Goal: Task Accomplishment & Management: Use online tool/utility

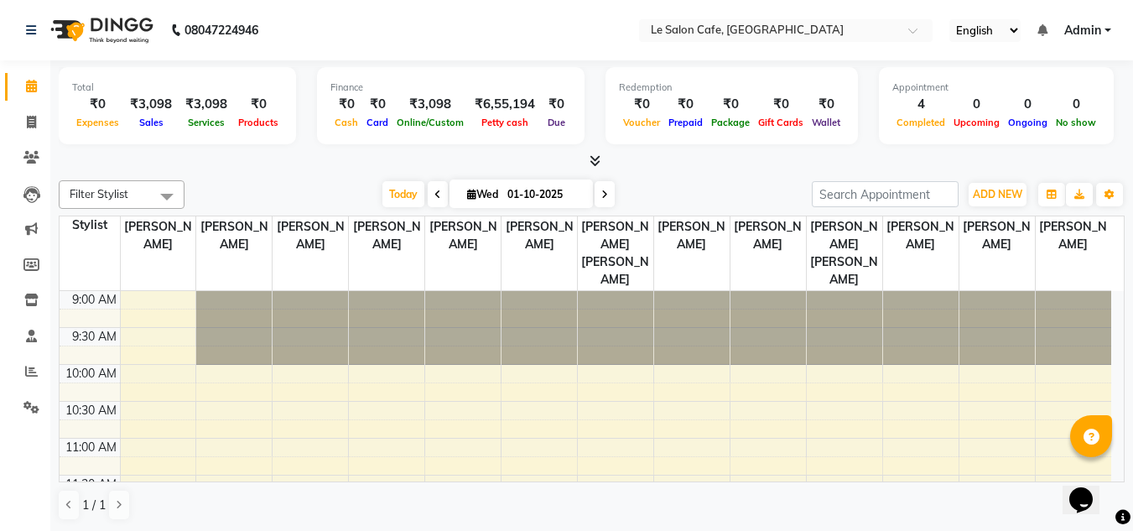
click at [1107, 30] on link "Admin" at bounding box center [1087, 31] width 47 height 18
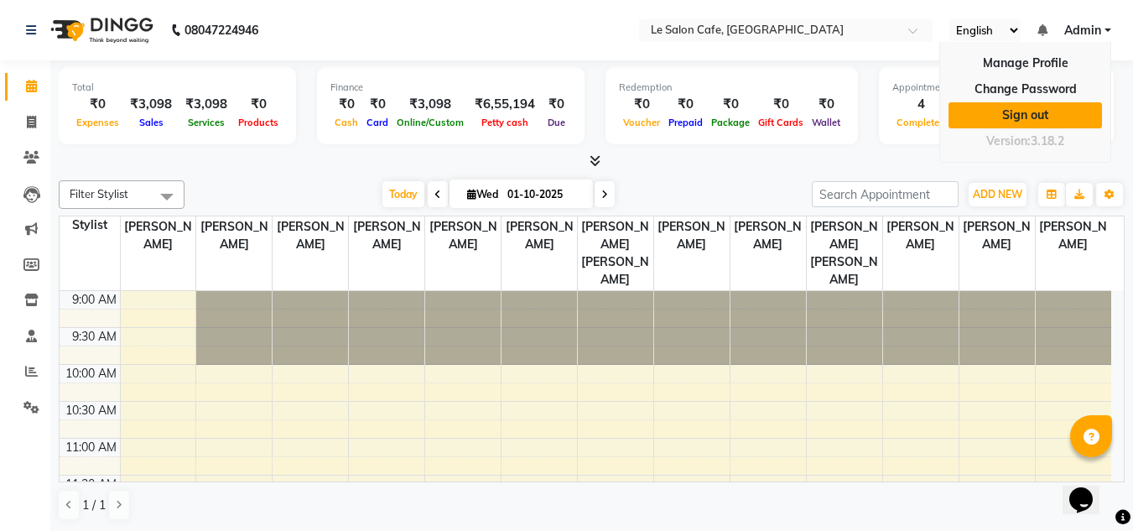
click at [1030, 120] on link "Sign out" at bounding box center [1025, 115] width 153 height 26
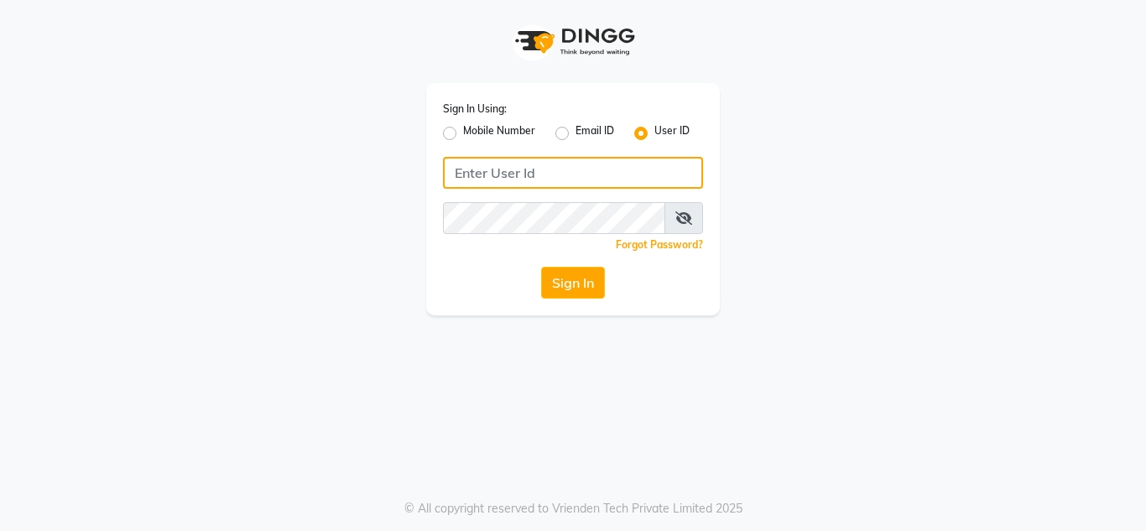
click at [499, 179] on input "Username" at bounding box center [573, 173] width 260 height 32
type input "lesaloncafe"
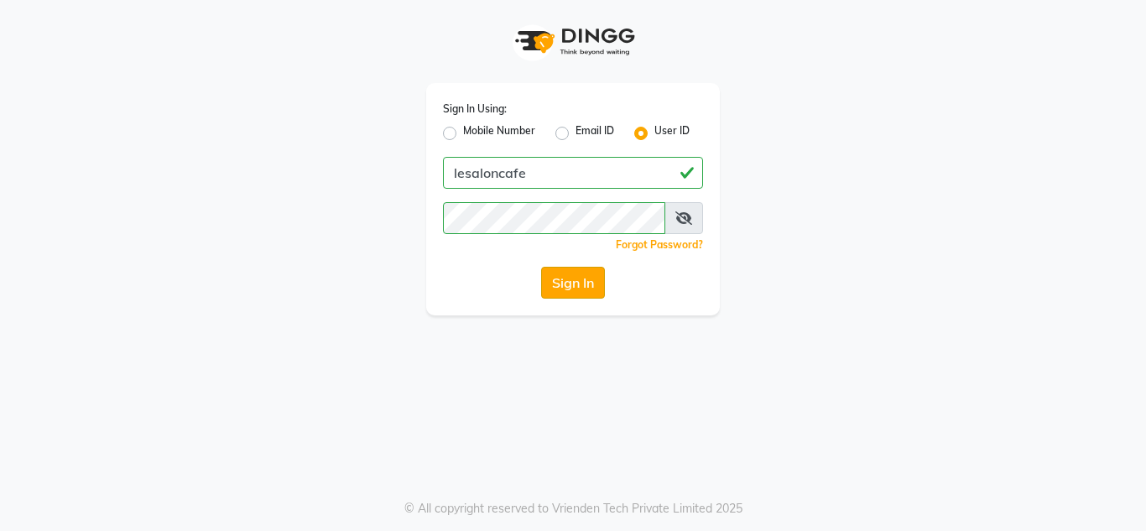
click at [570, 287] on button "Sign In" at bounding box center [573, 283] width 64 height 32
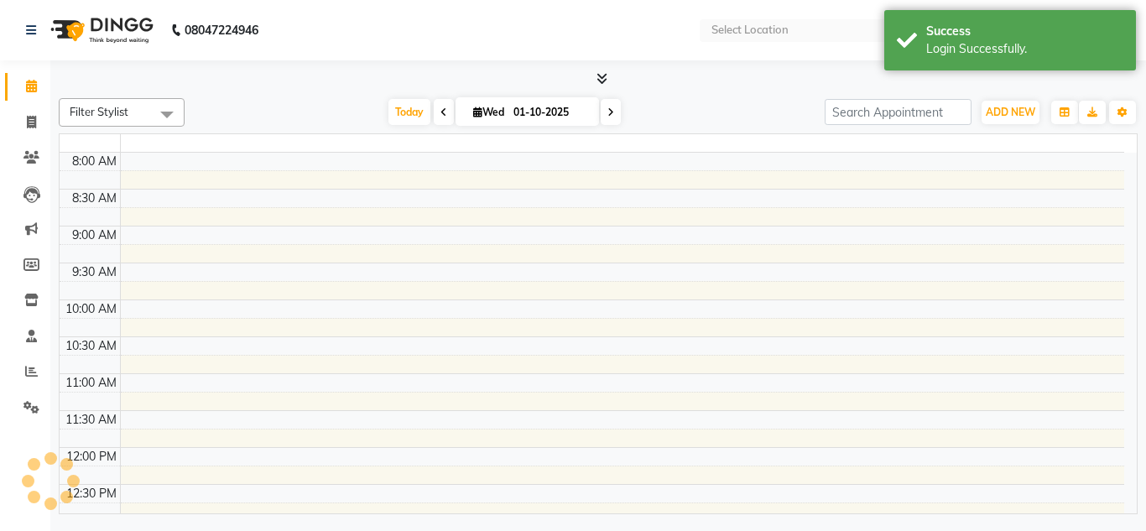
select select "en"
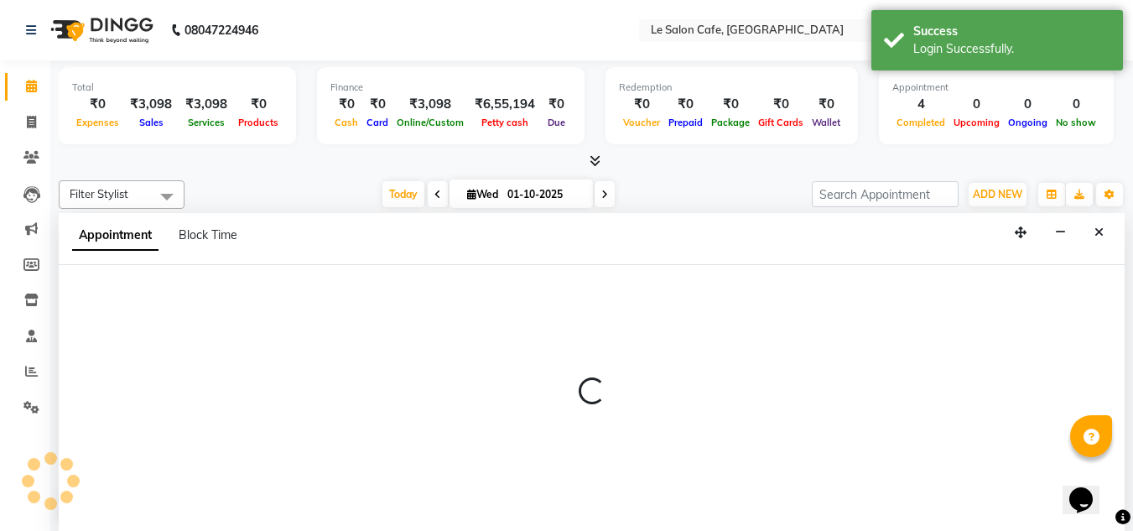
scroll to position [1, 0]
select select "87105"
select select "660"
select select "tentative"
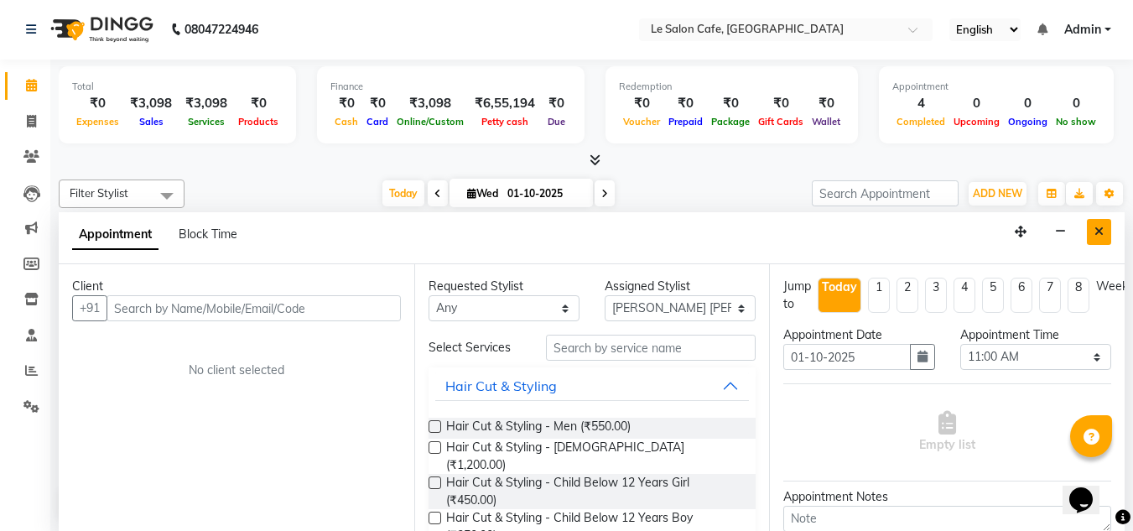
click at [1100, 234] on icon "Close" at bounding box center [1098, 232] width 9 height 12
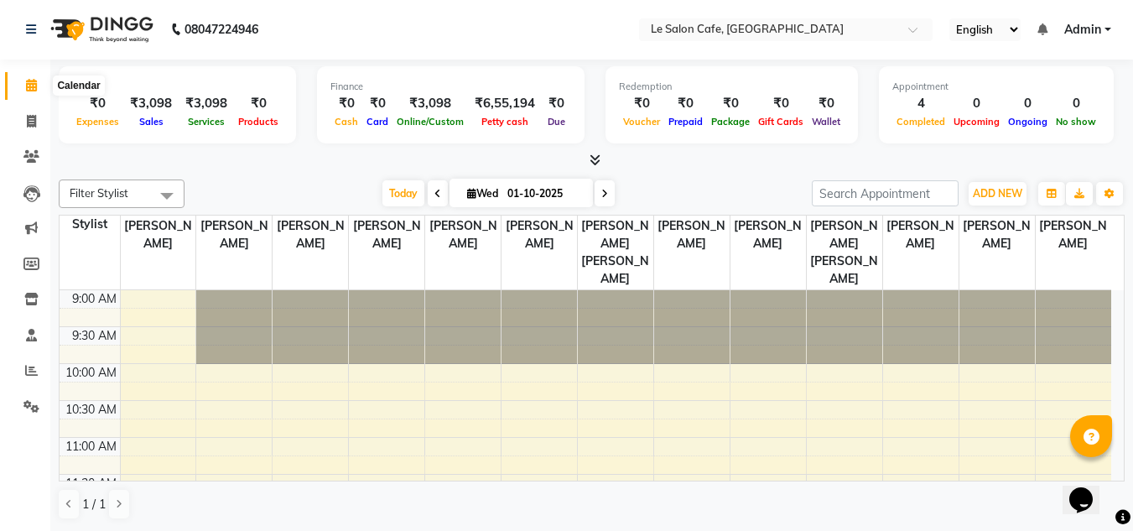
click at [26, 87] on icon at bounding box center [31, 85] width 11 height 13
click at [1098, 31] on span "Admin" at bounding box center [1082, 30] width 37 height 18
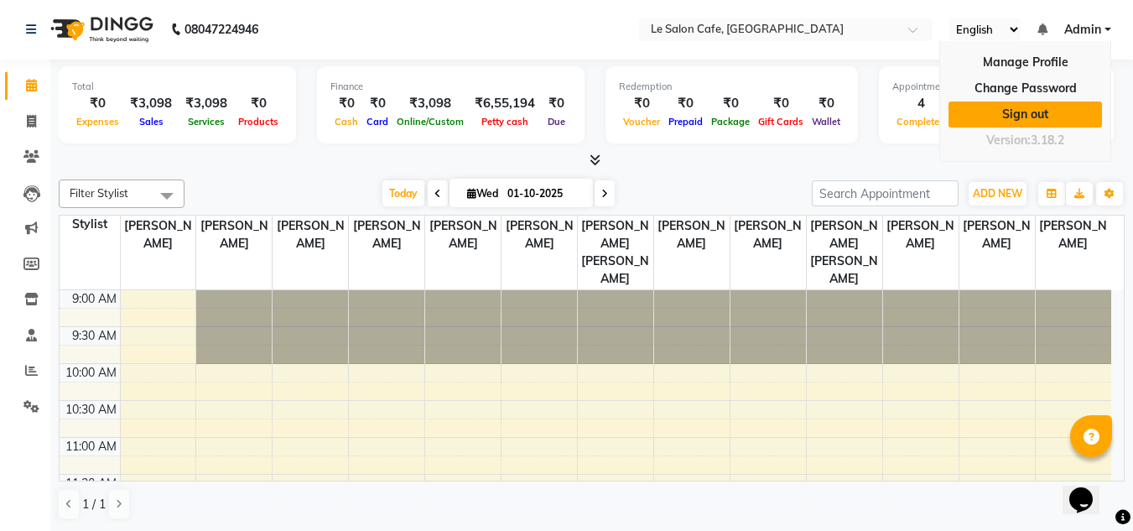
click at [1016, 112] on link "Sign out" at bounding box center [1025, 114] width 153 height 26
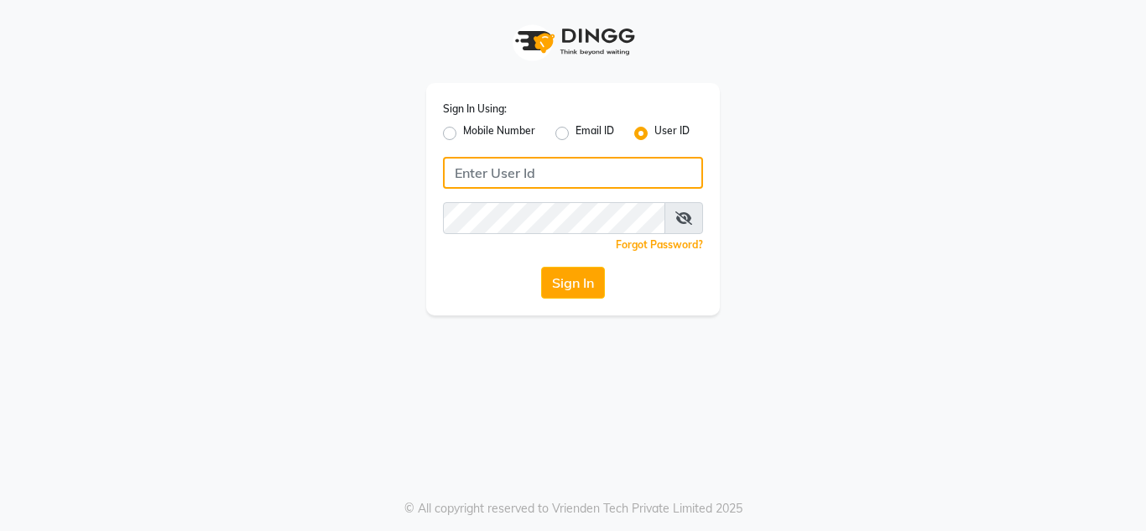
click at [499, 160] on input "Username" at bounding box center [573, 173] width 260 height 32
type input "LESALONCAFE"
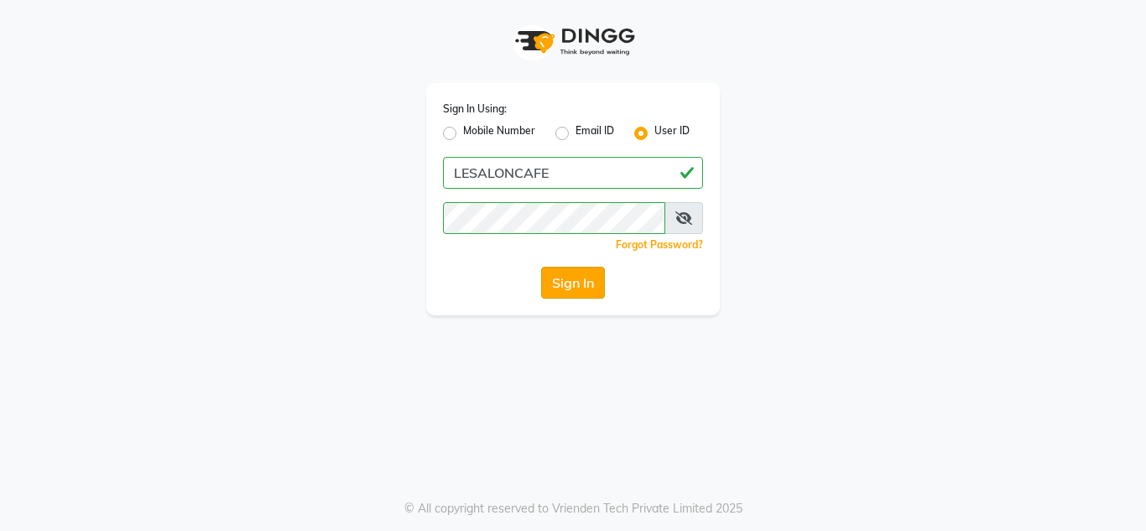
click at [569, 288] on button "Sign In" at bounding box center [573, 283] width 64 height 32
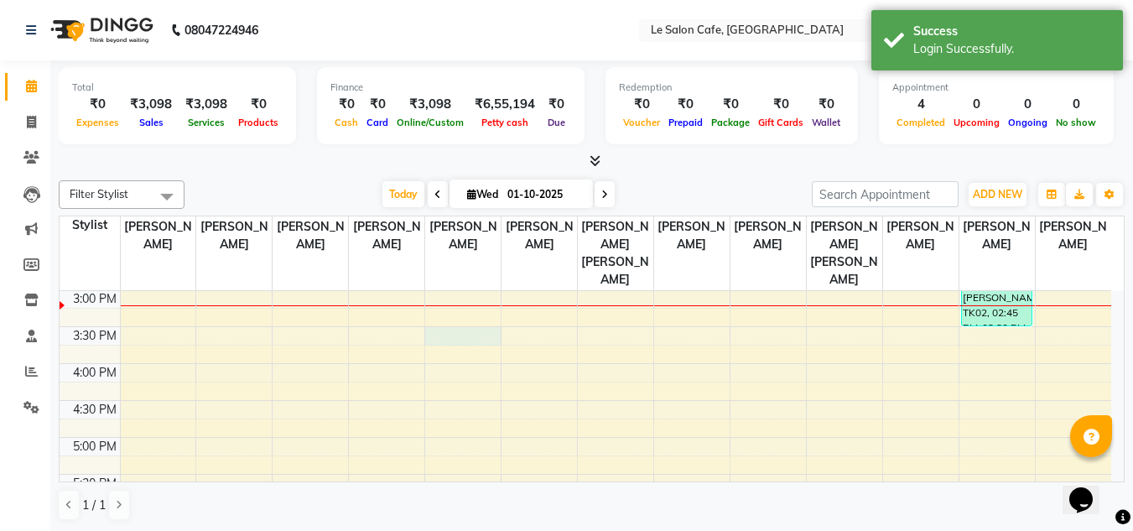
click at [446, 307] on div "9:00 AM 9:30 AM 10:00 AM 10:30 AM 11:00 AM 11:30 AM 12:00 PM 12:30 PM 1:00 PM 1…" at bounding box center [586, 363] width 1052 height 1032
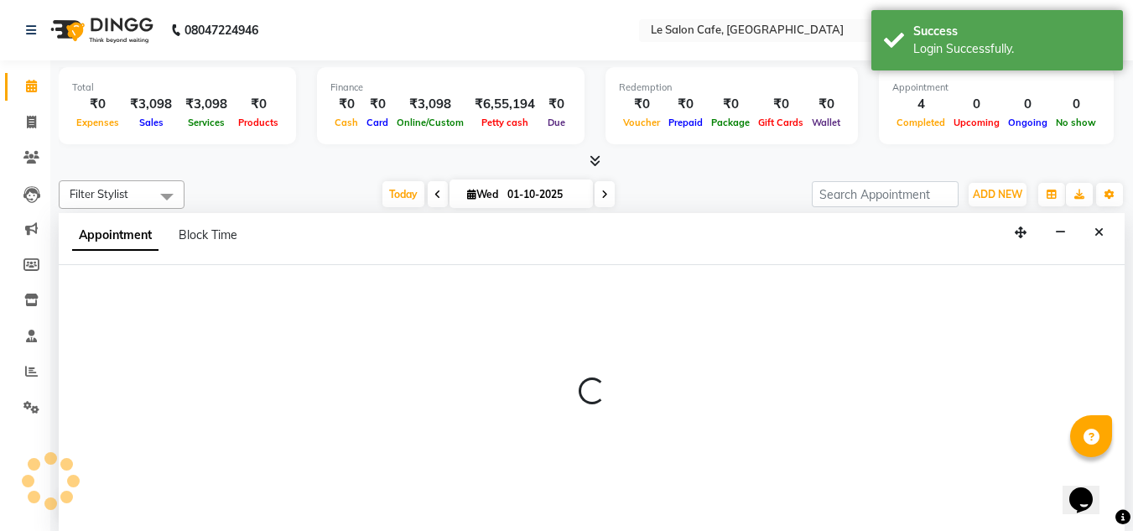
scroll to position [1, 0]
select select "67615"
select select "930"
select select "tentative"
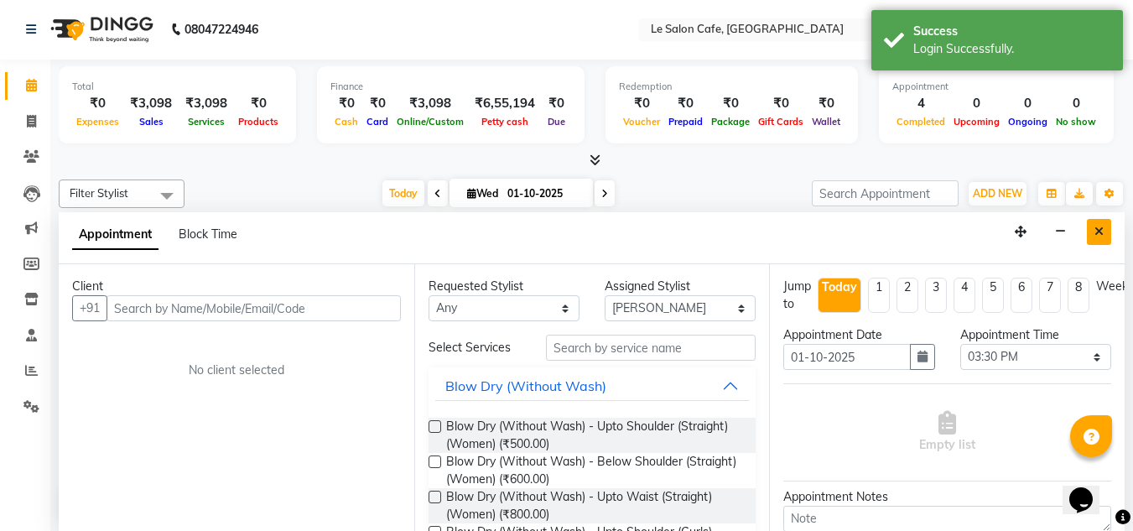
click at [1101, 239] on button "Close" at bounding box center [1099, 232] width 24 height 26
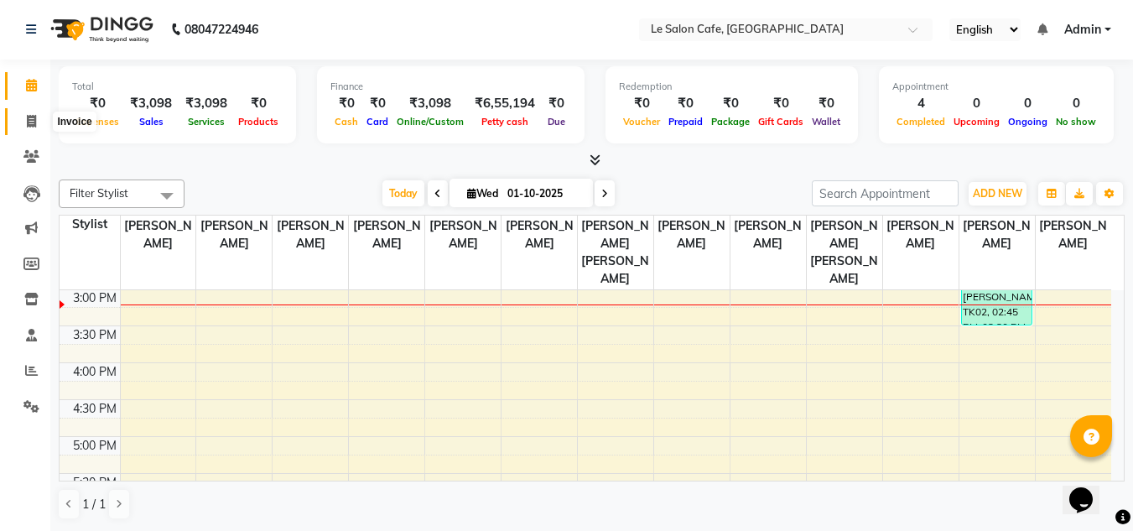
click at [30, 121] on icon at bounding box center [31, 121] width 9 height 13
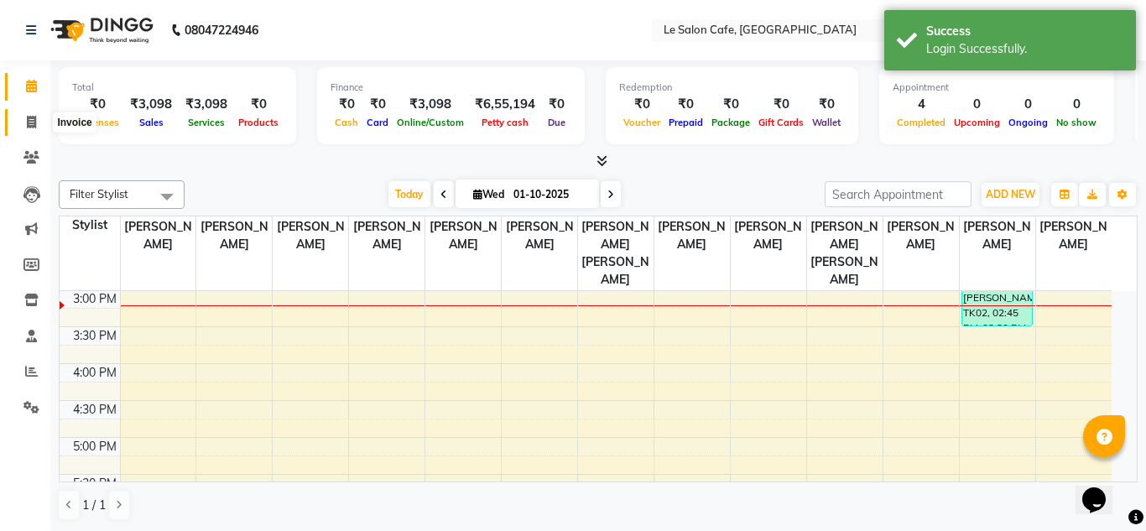
select select "594"
select select "service"
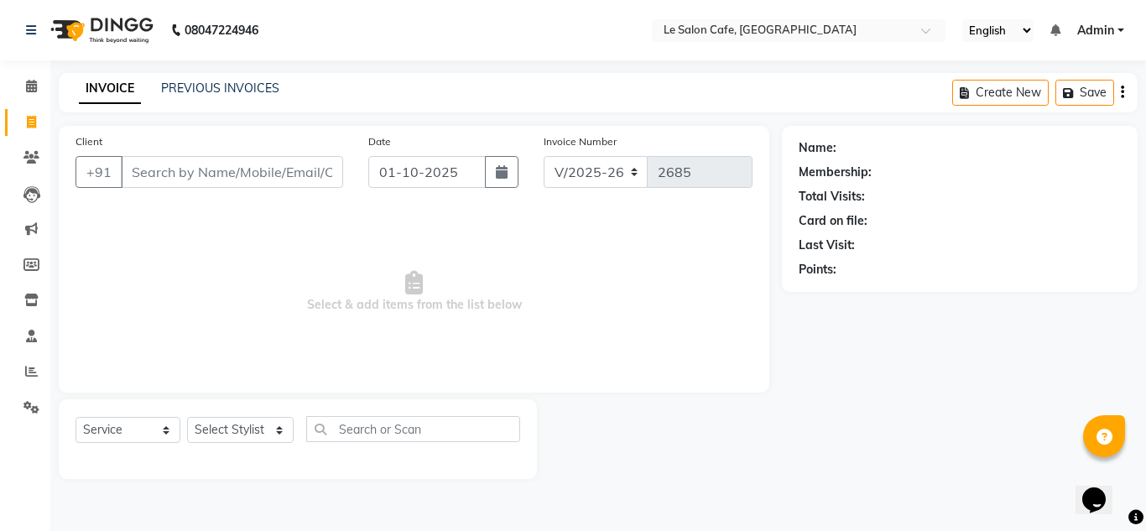
click at [173, 169] on input "Client" at bounding box center [232, 172] width 222 height 32
click at [187, 176] on input "Client" at bounding box center [232, 172] width 222 height 32
click at [211, 427] on select "Select Stylist Amandeep Kaur Kalsi Aniket Kadam Bunty Salmani Faim Alvi Front D…" at bounding box center [240, 430] width 107 height 26
select select "13306"
click at [187, 417] on select "Select Stylist Amandeep Kaur Kalsi Aniket Kadam Bunty Salmani Faim Alvi Front D…" at bounding box center [240, 430] width 107 height 26
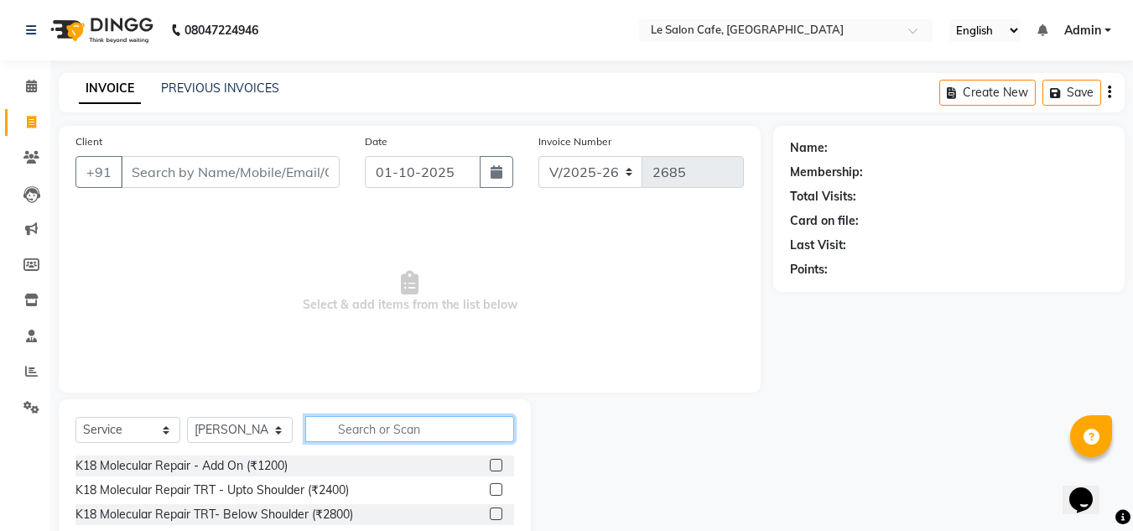
click at [371, 438] on input "text" at bounding box center [409, 429] width 209 height 26
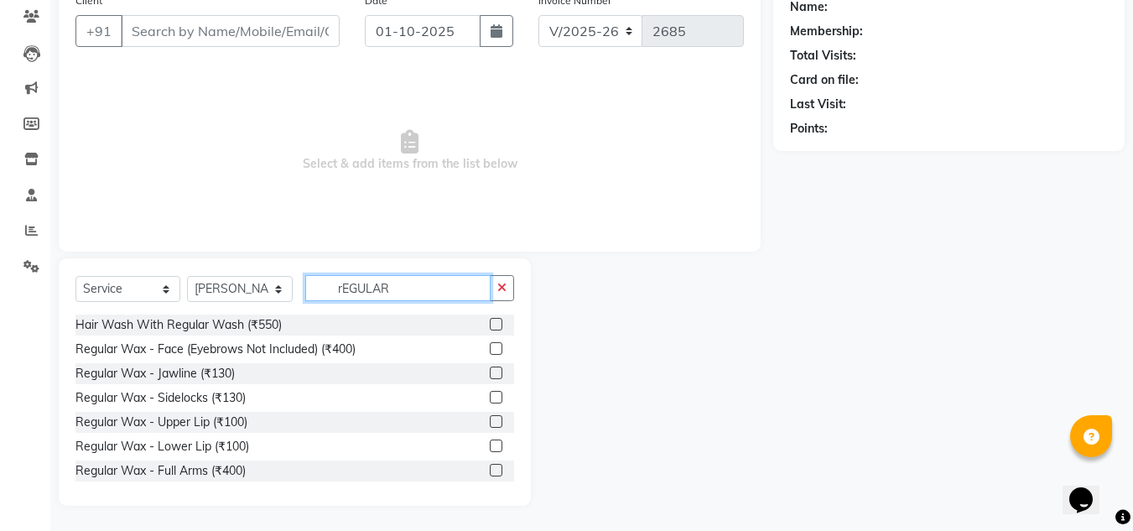
type input "rEGULAR"
click at [490, 470] on label at bounding box center [496, 470] width 13 height 13
click at [490, 470] on input "checkbox" at bounding box center [495, 470] width 11 height 11
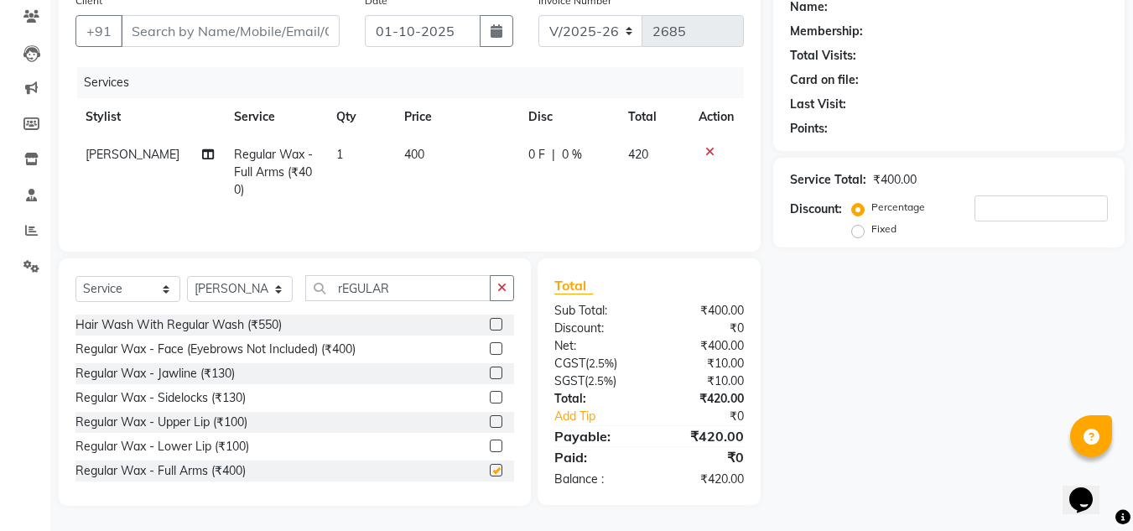
checkbox input "false"
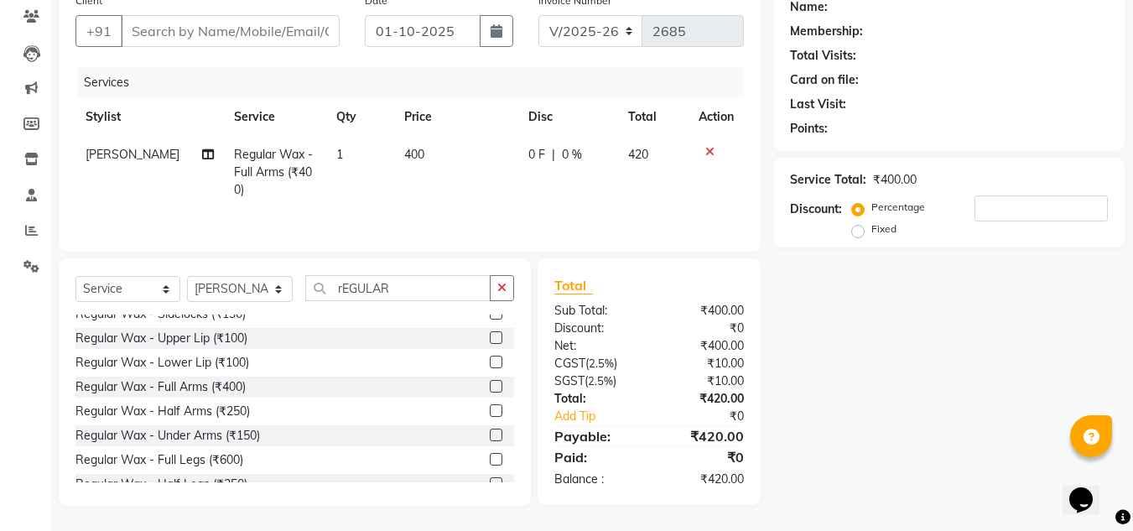
scroll to position [101, 0]
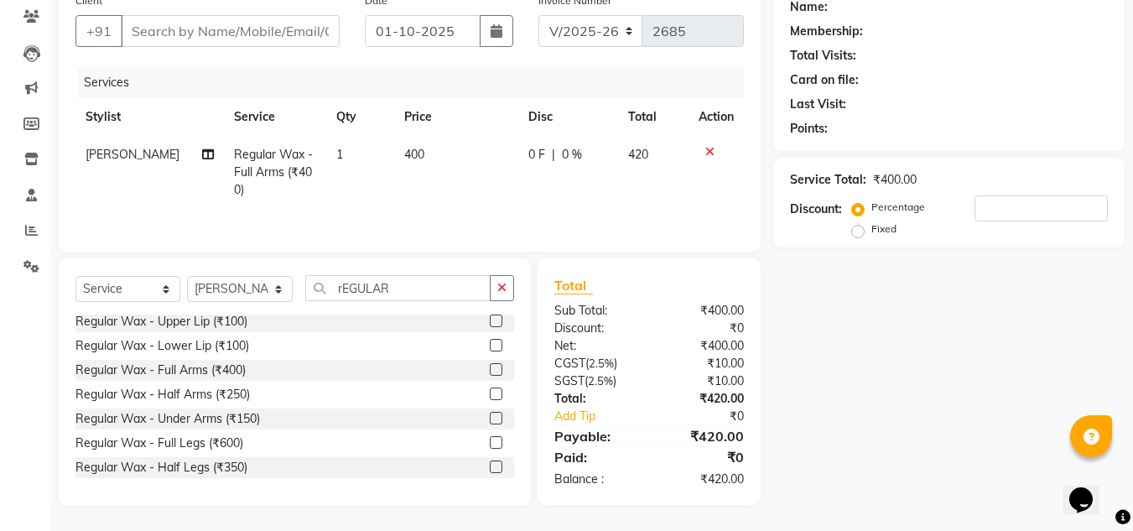
click at [490, 467] on label at bounding box center [496, 466] width 13 height 13
click at [490, 467] on input "checkbox" at bounding box center [495, 467] width 11 height 11
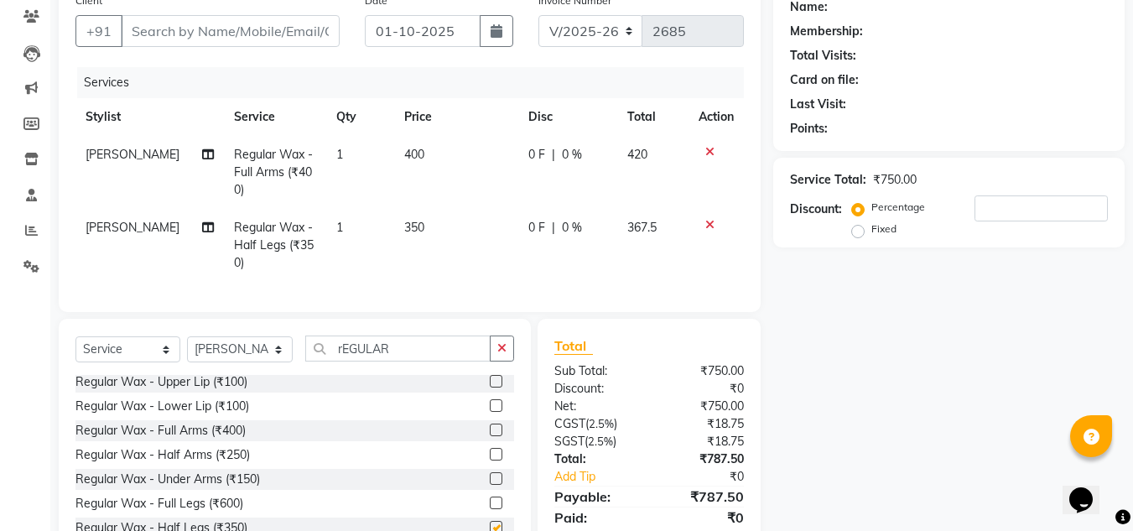
checkbox input "false"
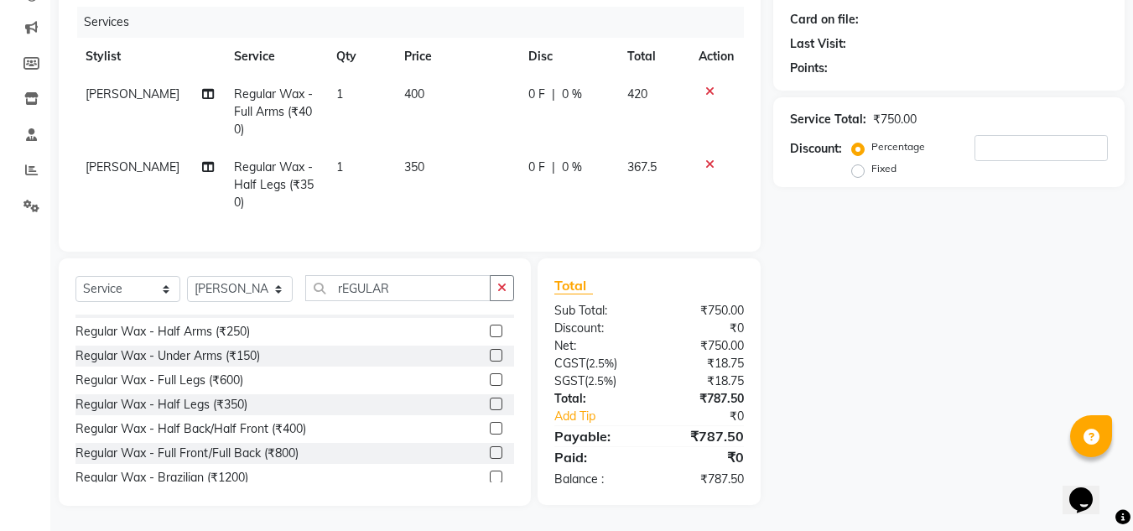
scroll to position [81, 0]
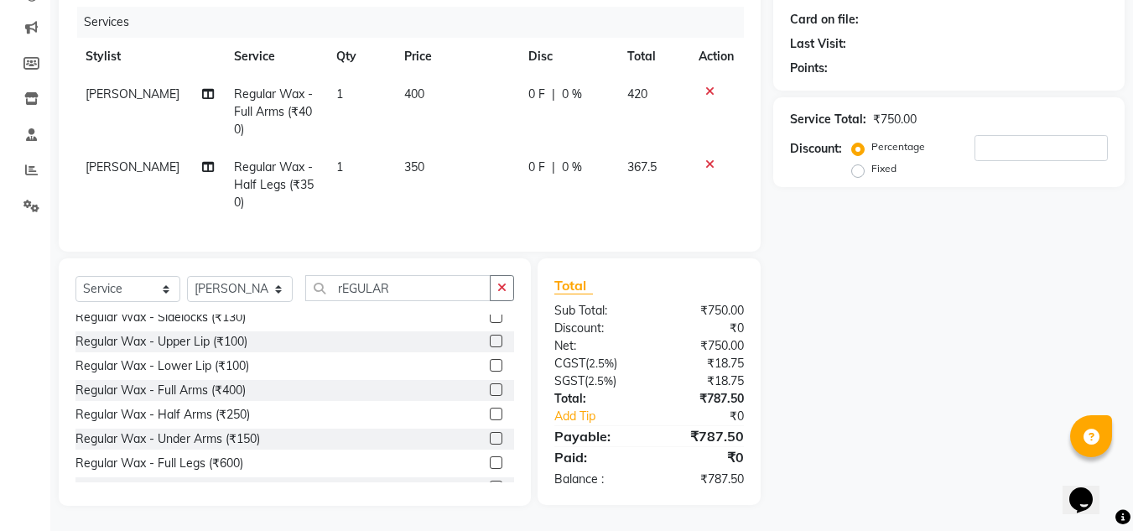
click at [490, 436] on label at bounding box center [496, 438] width 13 height 13
click at [490, 436] on input "checkbox" at bounding box center [495, 439] width 11 height 11
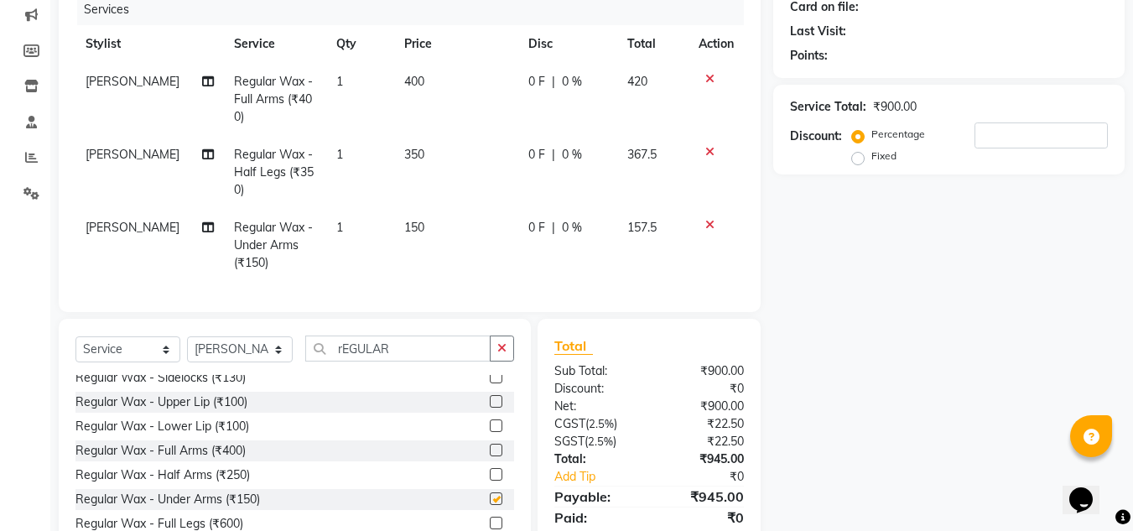
checkbox input "false"
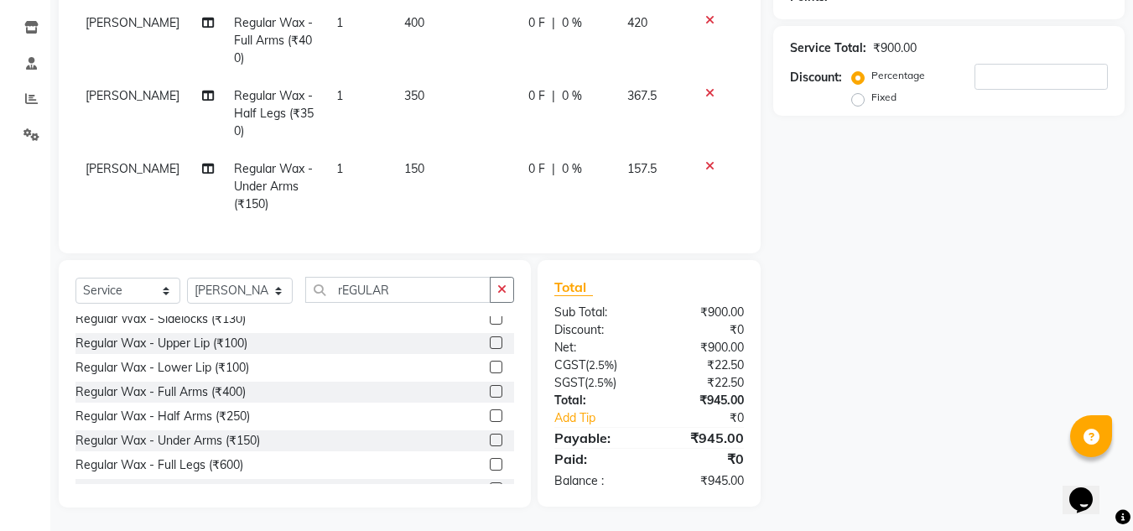
scroll to position [287, 0]
click at [409, 289] on input "rEGULAR" at bounding box center [397, 288] width 185 height 26
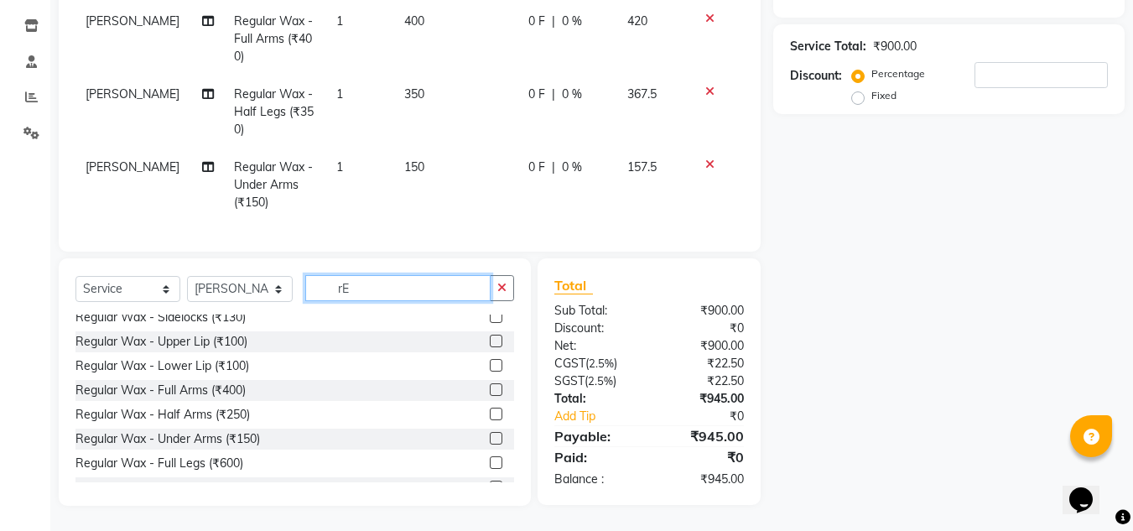
type input "r"
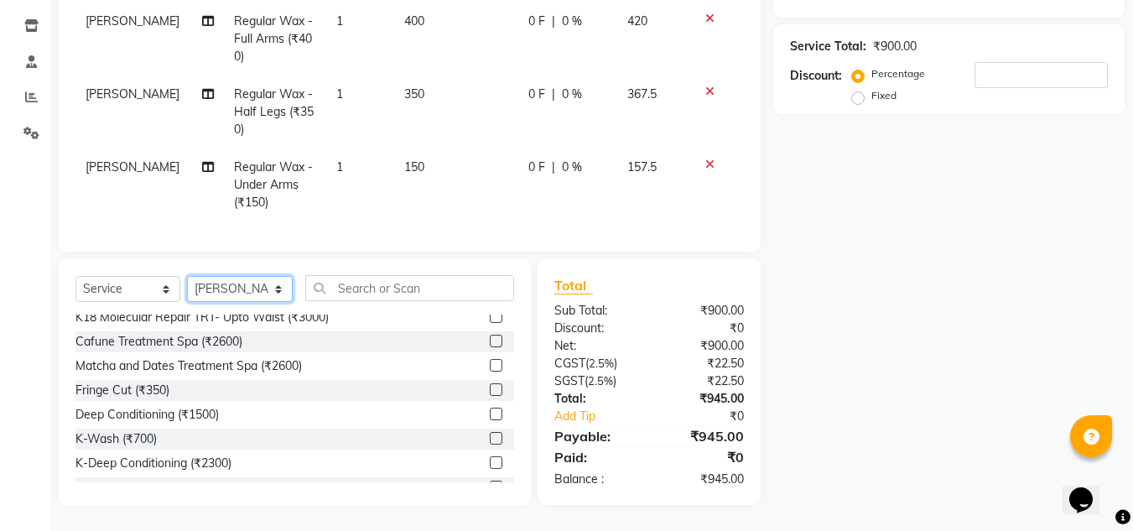
click at [257, 292] on select "Select Stylist Amandeep Kaur Kalsi Aniket Kadam Bunty Salmani Faim Alvi Front D…" at bounding box center [240, 289] width 106 height 26
click at [372, 297] on input "text" at bounding box center [409, 288] width 209 height 26
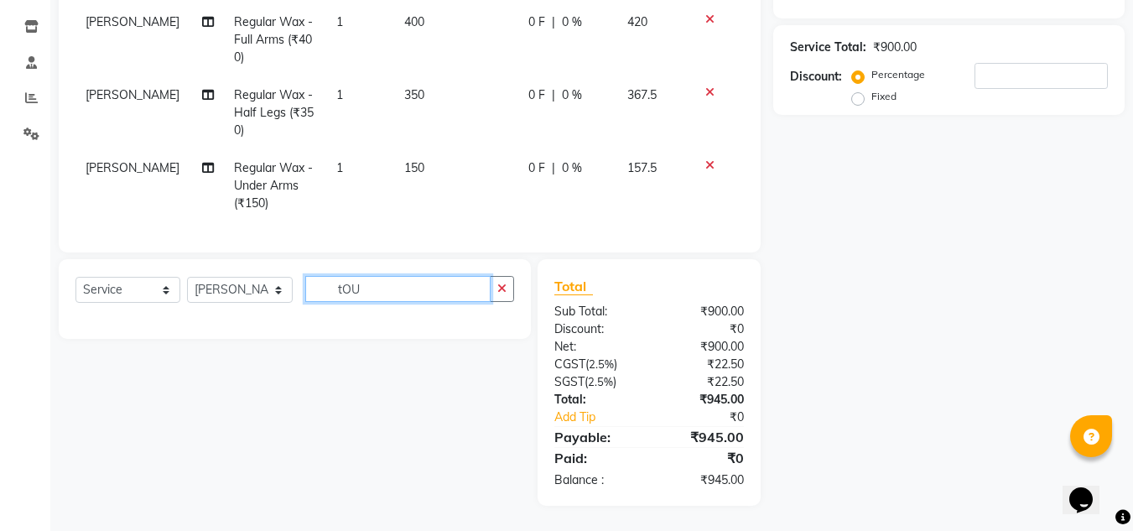
scroll to position [286, 0]
type input "t"
type input "I"
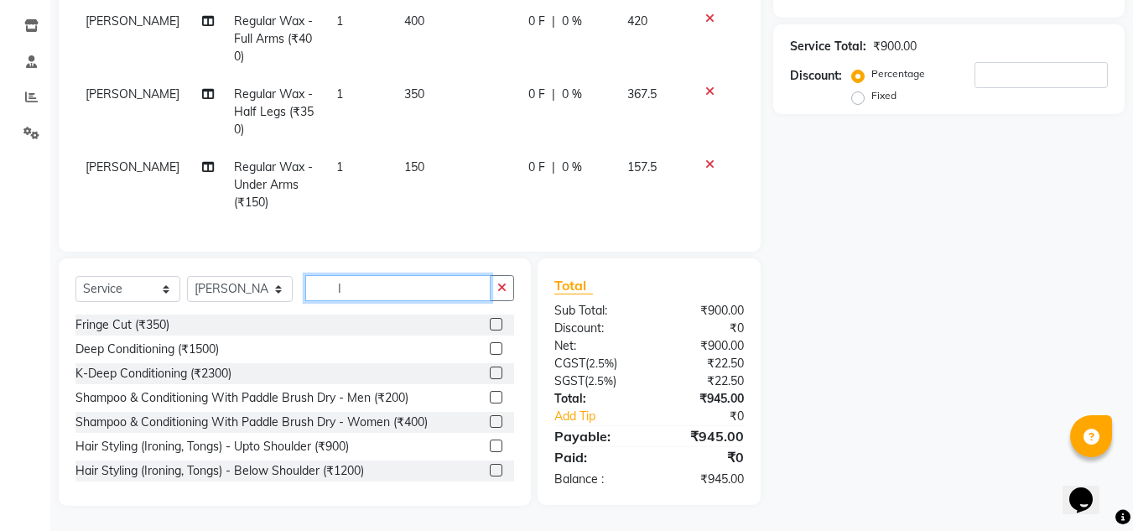
scroll to position [287, 0]
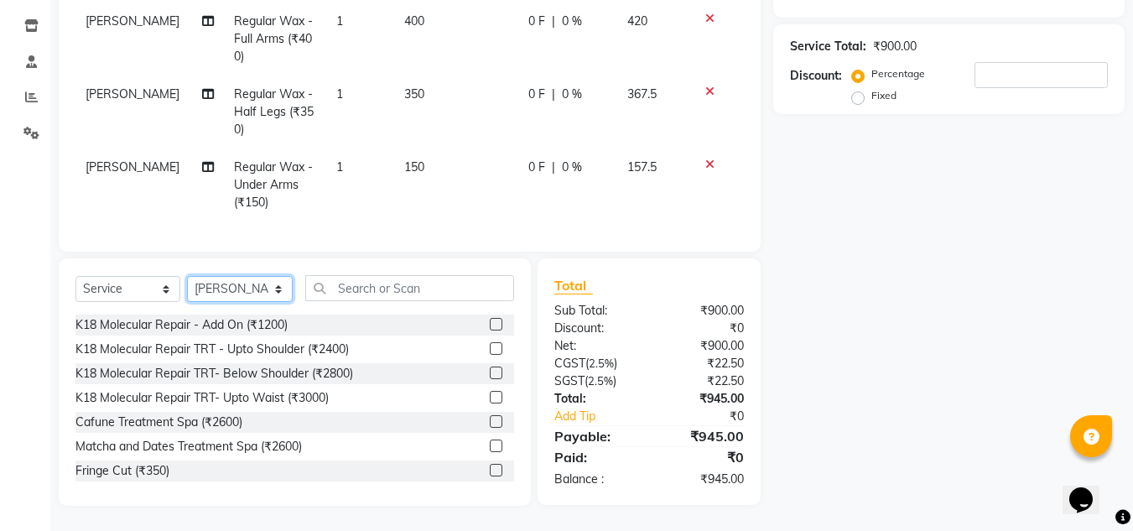
click at [192, 287] on select "Select Stylist Amandeep Kaur Kalsi Aniket Kadam Bunty Salmani Faim Alvi Front D…" at bounding box center [240, 289] width 106 height 26
select select "86050"
click at [187, 276] on select "Select Stylist Amandeep Kaur Kalsi Aniket Kadam Bunty Salmani Faim Alvi Front D…" at bounding box center [240, 289] width 106 height 26
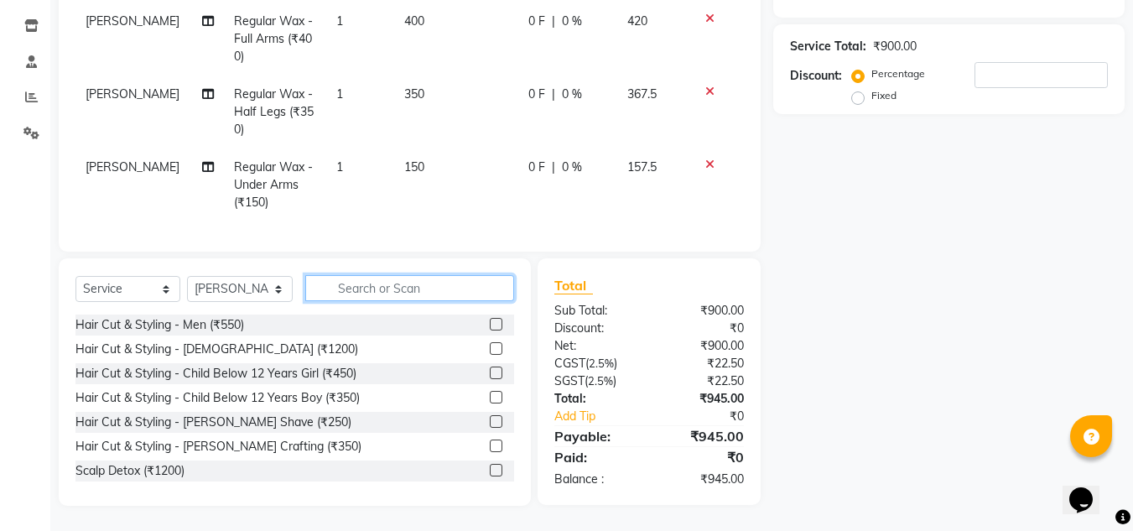
click at [362, 291] on input "text" at bounding box center [409, 288] width 209 height 26
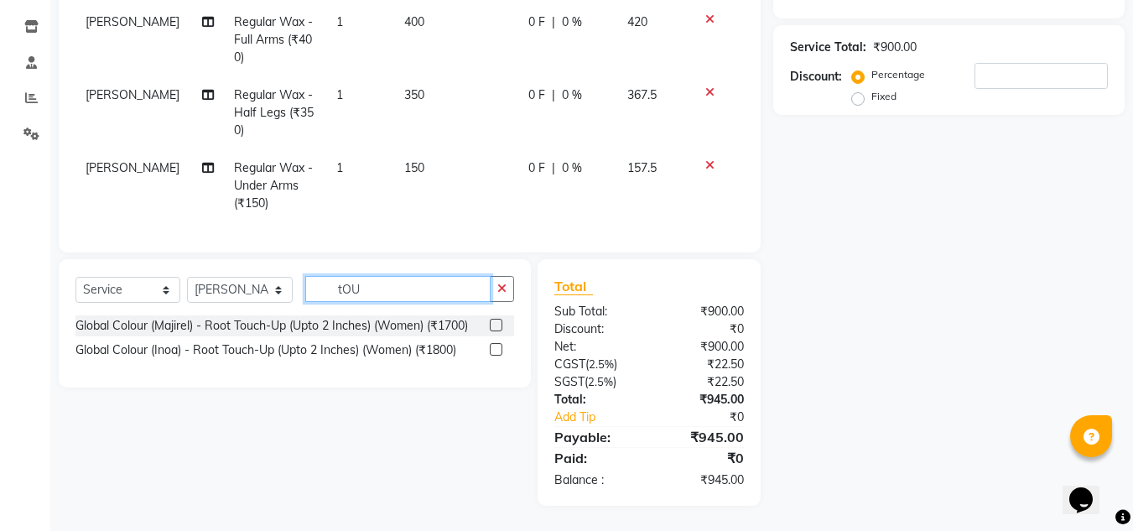
scroll to position [286, 0]
type input "tOUCH"
click at [496, 351] on label at bounding box center [496, 349] width 13 height 13
click at [496, 351] on input "checkbox" at bounding box center [495, 350] width 11 height 11
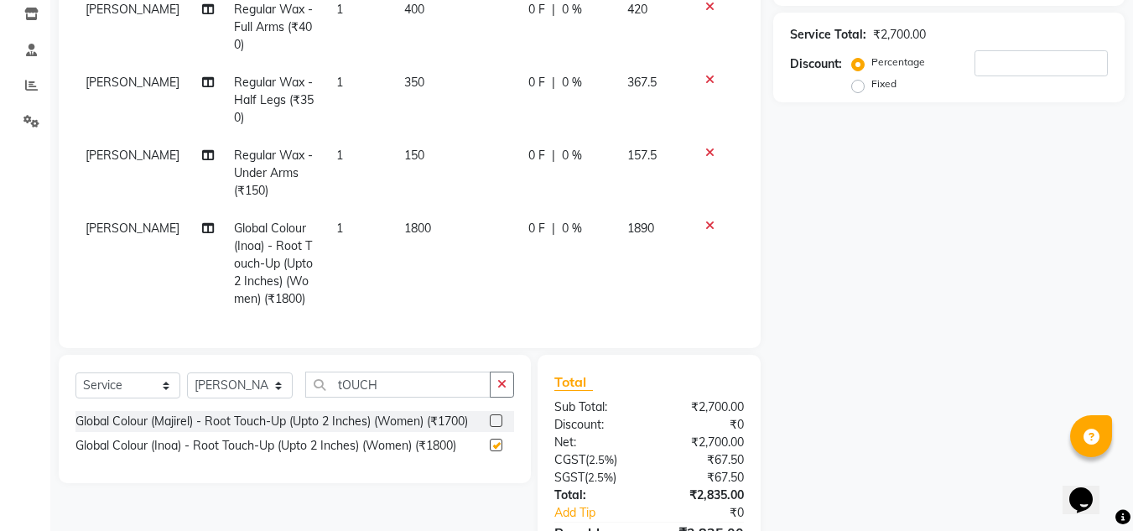
checkbox input "false"
click at [866, 410] on div "Name: Membership: Total Visits: Card on file: Last Visit: Points: Service Total…" at bounding box center [955, 221] width 364 height 762
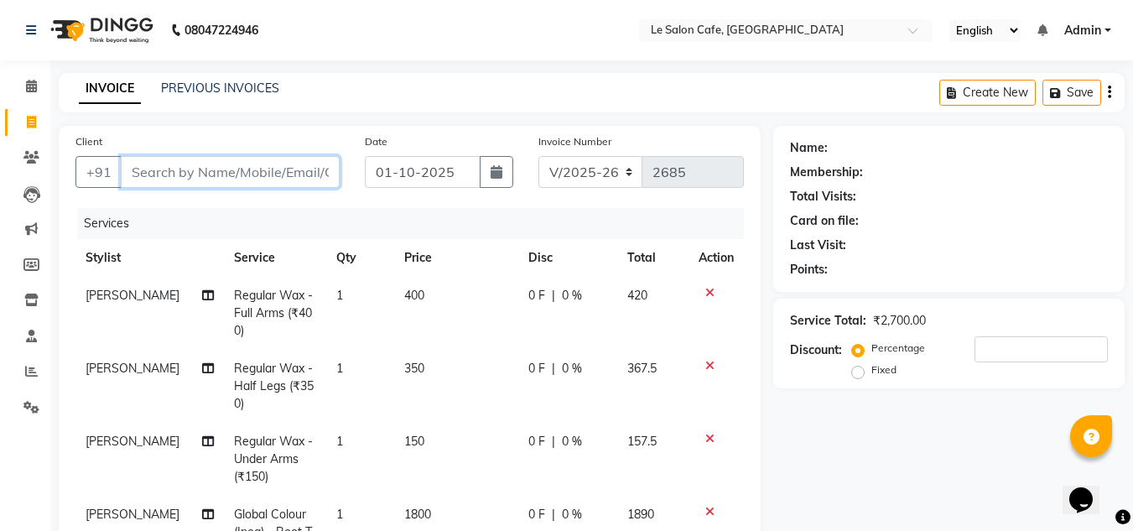
click at [151, 165] on input "Client" at bounding box center [230, 172] width 219 height 32
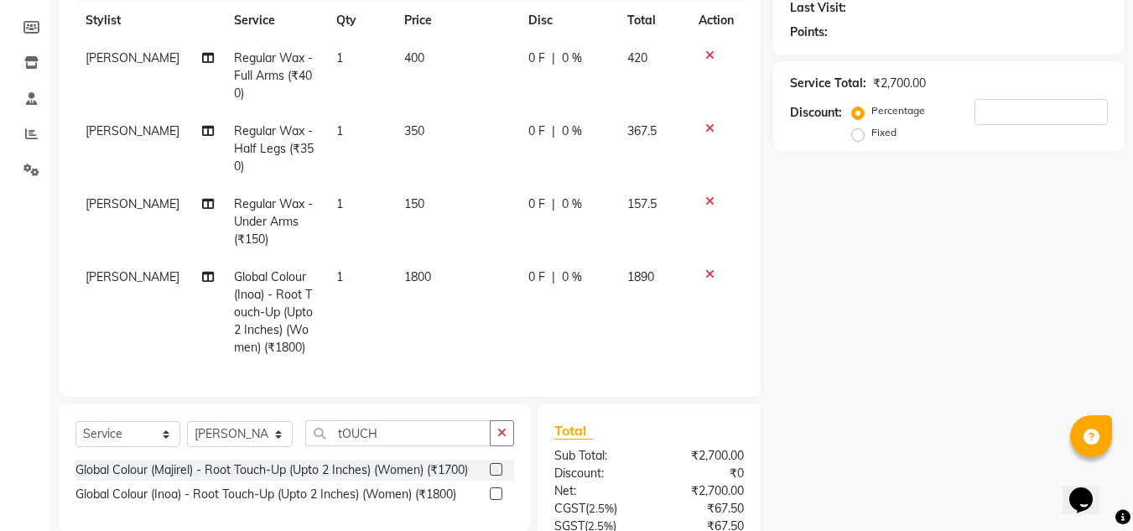
scroll to position [392, 0]
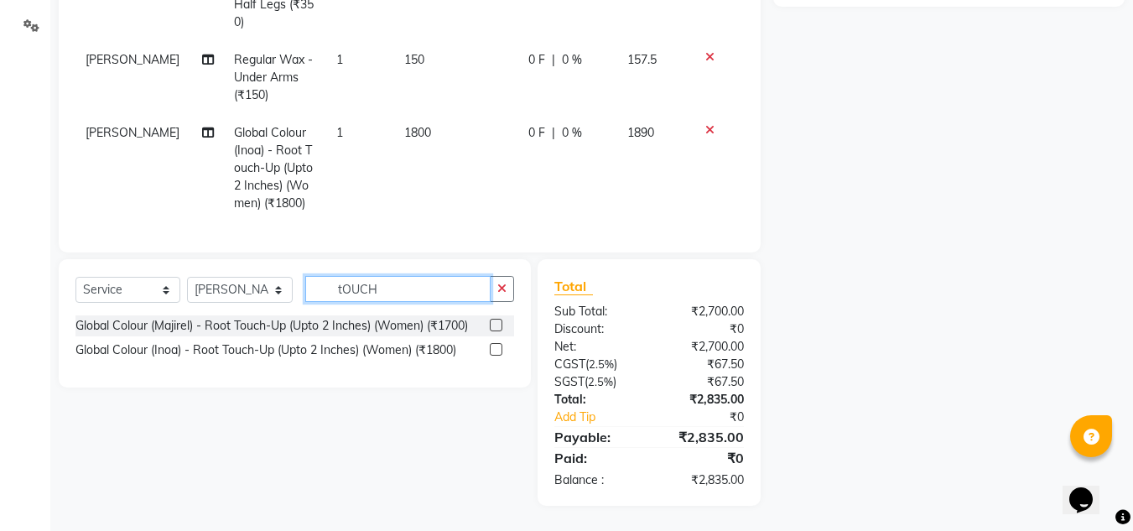
click at [396, 299] on input "tOUCH" at bounding box center [397, 289] width 185 height 26
click at [403, 273] on div "Select Service Product Membership Package Voucher Prepaid Gift Card Select Styl…" at bounding box center [295, 323] width 472 height 128
click at [212, 290] on select "Select Stylist Amandeep Kaur Kalsi Aniket Kadam Bunty Salmani Faim Alvi Front D…" at bounding box center [240, 290] width 106 height 26
select select "13306"
click at [187, 277] on select "Select Stylist Amandeep Kaur Kalsi Aniket Kadam Bunty Salmani Faim Alvi Front D…" at bounding box center [240, 290] width 106 height 26
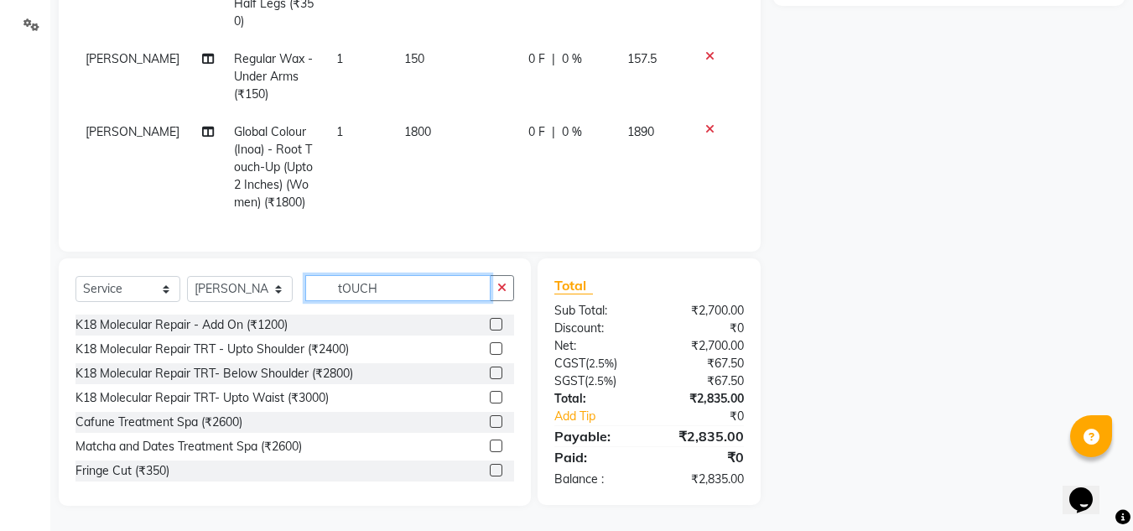
click at [395, 283] on input "tOUCH" at bounding box center [397, 288] width 185 height 26
type input "t"
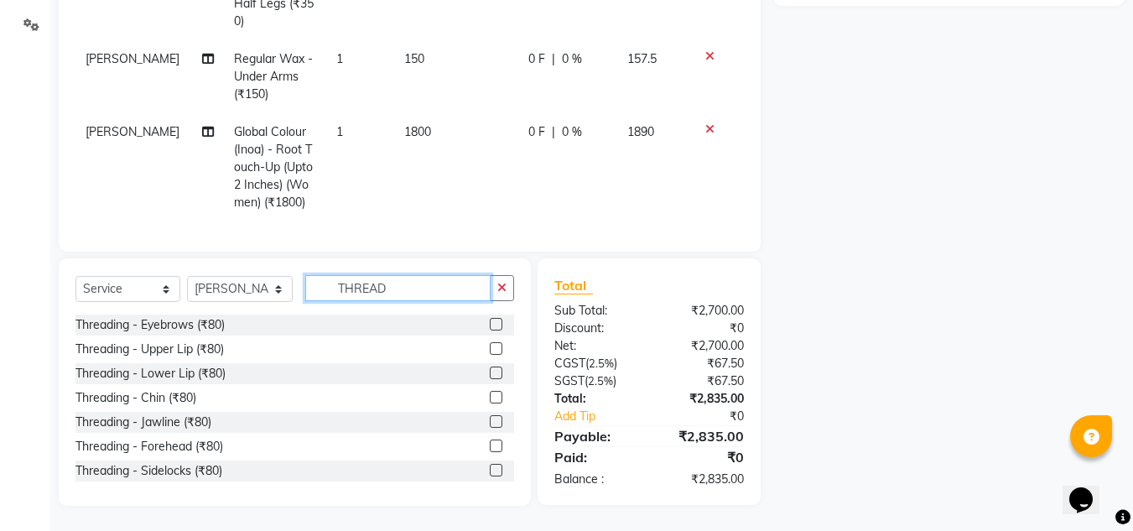
type input "THREAD"
click at [490, 328] on label at bounding box center [496, 324] width 13 height 13
click at [490, 328] on input "checkbox" at bounding box center [495, 325] width 11 height 11
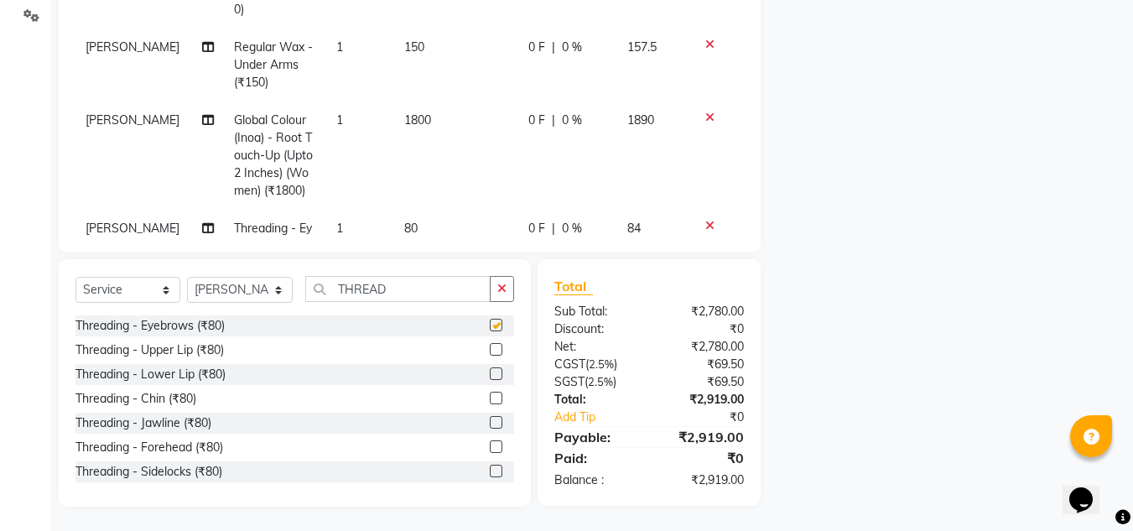
checkbox input "false"
click at [490, 351] on label at bounding box center [496, 349] width 13 height 13
click at [490, 351] on input "checkbox" at bounding box center [495, 350] width 11 height 11
click at [490, 348] on label at bounding box center [496, 349] width 13 height 13
click at [490, 348] on input "checkbox" at bounding box center [495, 350] width 11 height 11
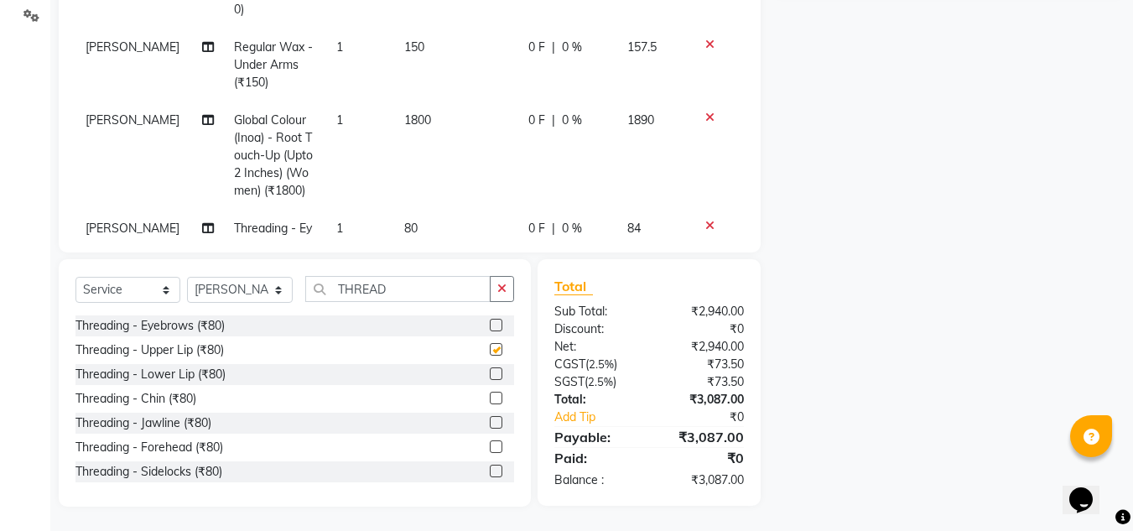
checkbox input "false"
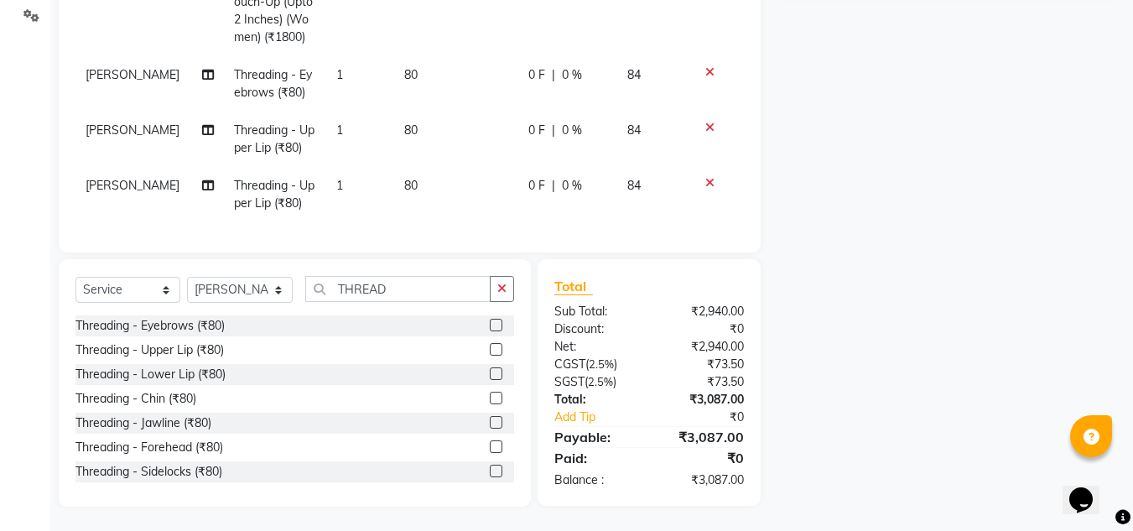
click at [705, 177] on icon at bounding box center [709, 183] width 9 height 12
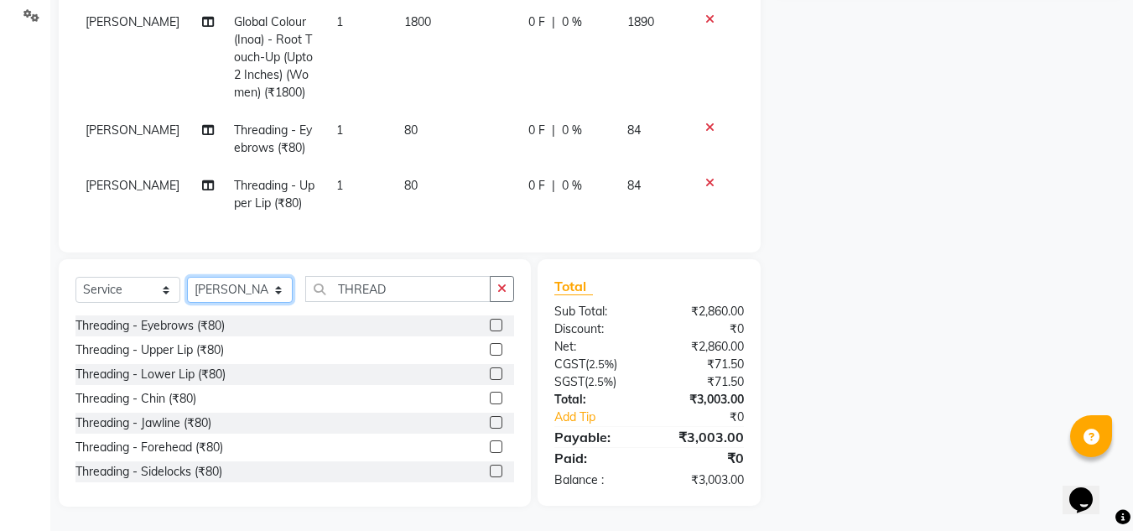
click at [234, 292] on select "Select Stylist Amandeep Kaur Kalsi Aniket Kadam Bunty Salmani Faim Alvi Front D…" at bounding box center [240, 290] width 106 height 26
select select "86050"
click at [187, 277] on select "Select Stylist Amandeep Kaur Kalsi Aniket Kadam Bunty Salmani Faim Alvi Front D…" at bounding box center [240, 290] width 106 height 26
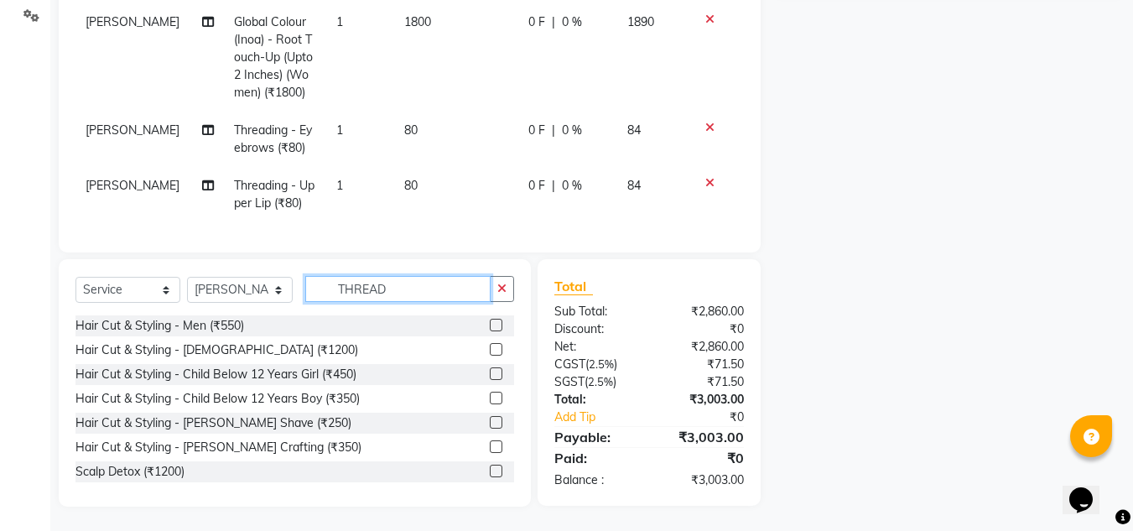
click at [410, 289] on input "THREAD" at bounding box center [397, 289] width 185 height 26
type input "T"
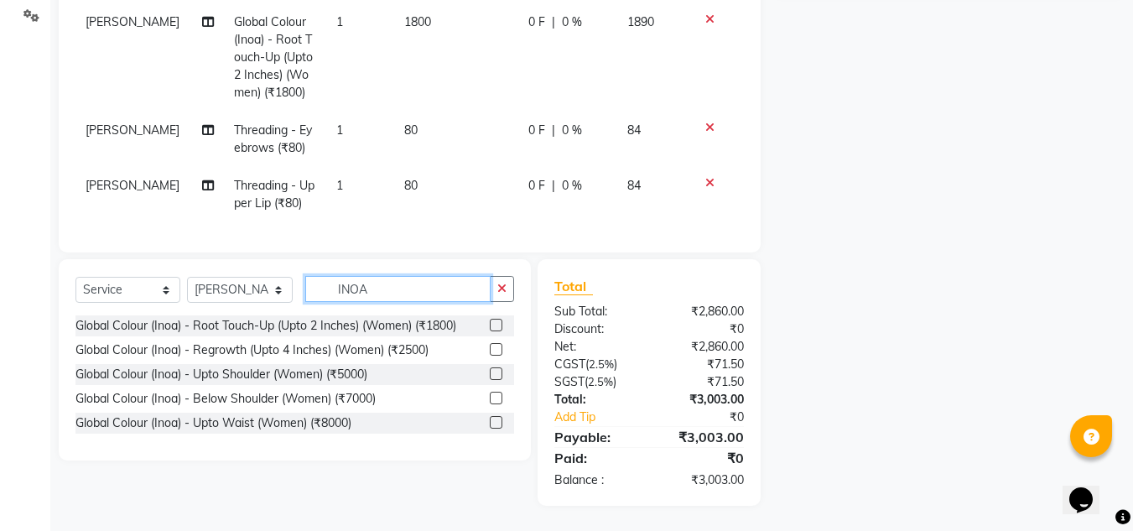
type input "INOA"
click at [498, 325] on label at bounding box center [496, 325] width 13 height 13
click at [498, 325] on input "checkbox" at bounding box center [495, 325] width 11 height 11
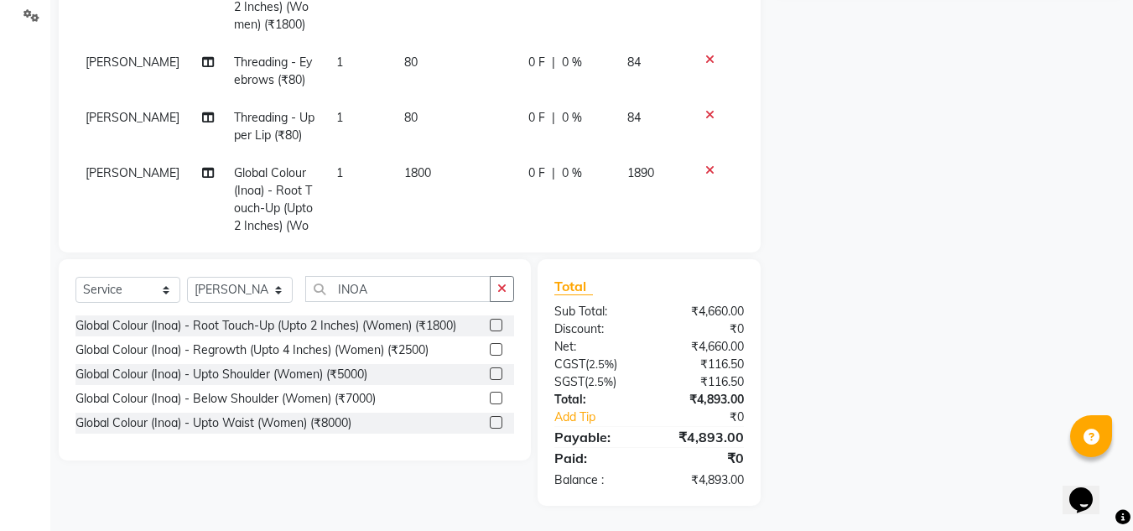
checkbox input "false"
click at [975, 330] on div "Name: Membership: Total Visits: Card on file: Last Visit: Points: Service Total…" at bounding box center [955, 120] width 364 height 772
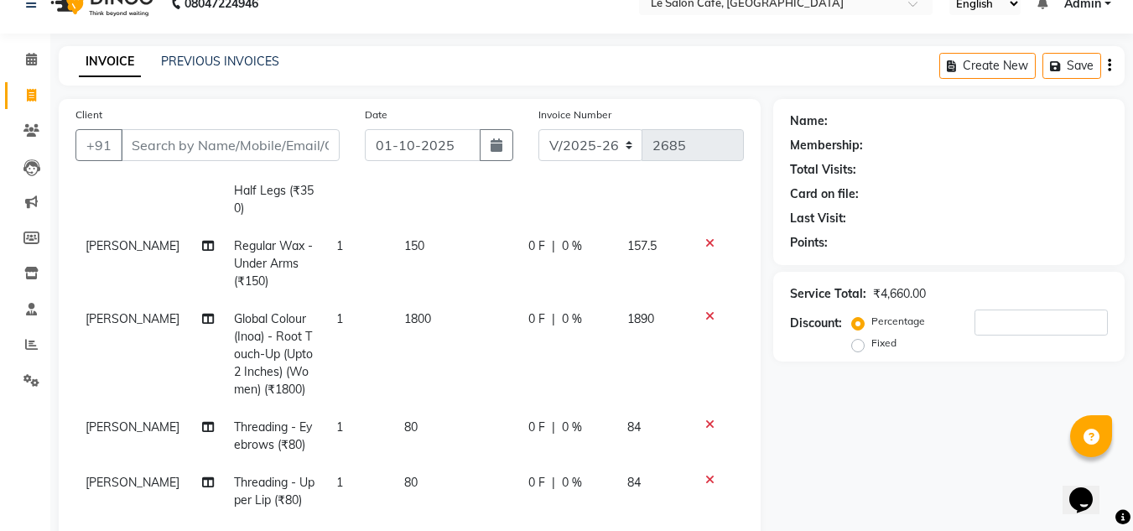
scroll to position [0, 0]
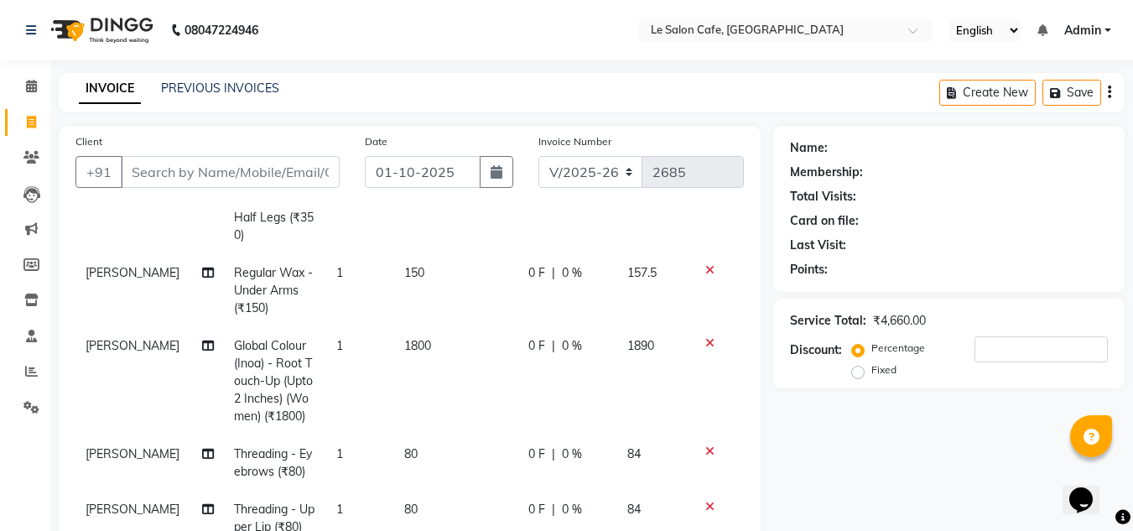
click at [424, 34] on nav "08047224946 Select Location × Le Salon Cafe, Chembur English ENGLISH Español ال…" at bounding box center [566, 30] width 1133 height 60
click at [507, 32] on nav "08047224946 Select Location × Le Salon Cafe, Chembur English ENGLISH Español ال…" at bounding box center [566, 30] width 1133 height 60
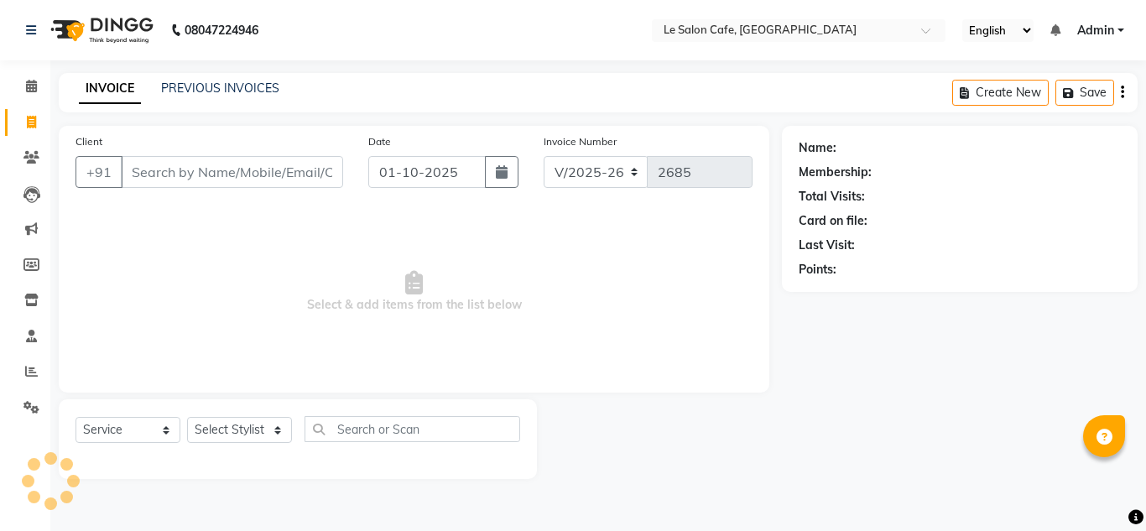
select select "594"
select select "service"
